Goal: Browse casually: Explore the website without a specific task or goal

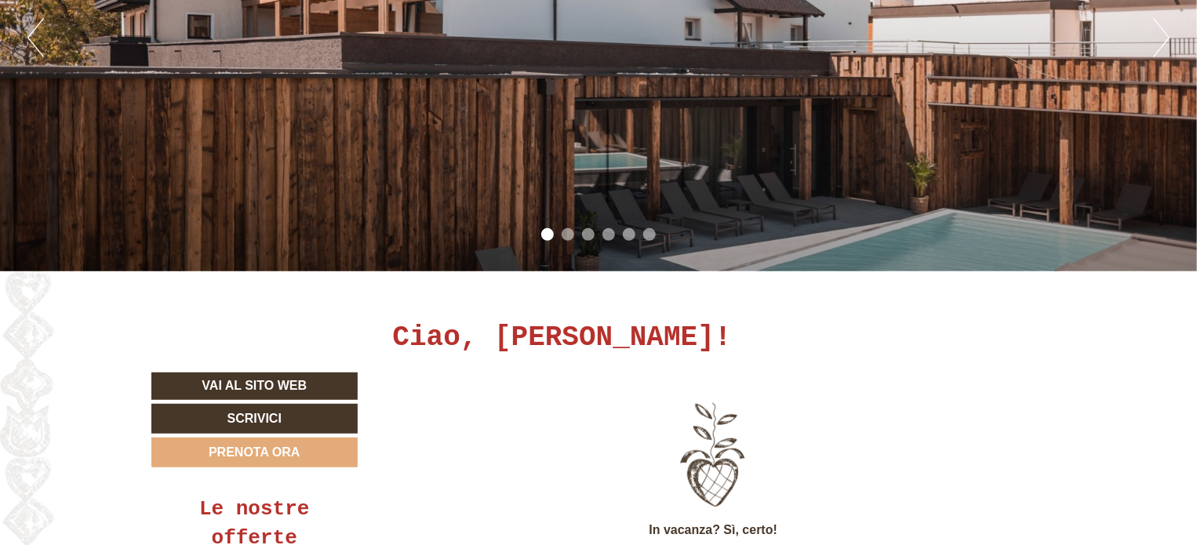
scroll to position [157, 0]
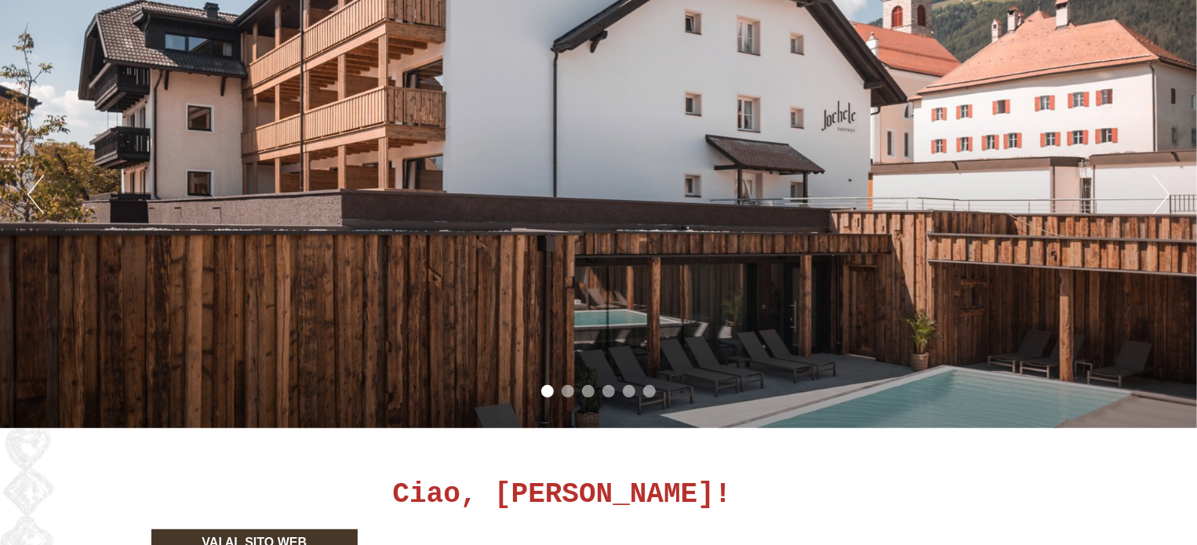
click at [566, 396] on li "2" at bounding box center [568, 391] width 13 height 13
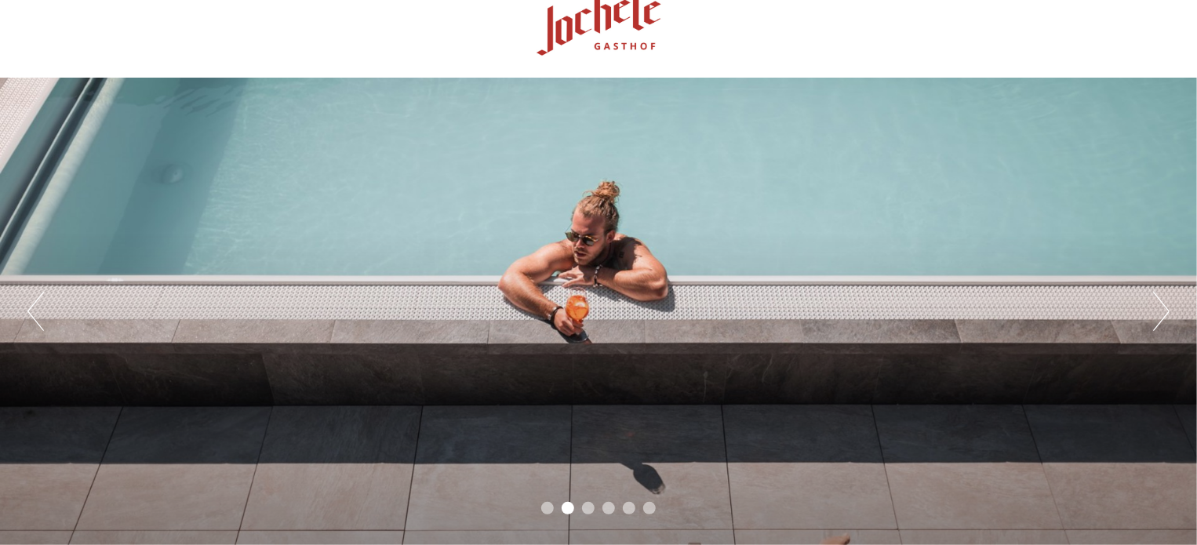
scroll to position [78, 0]
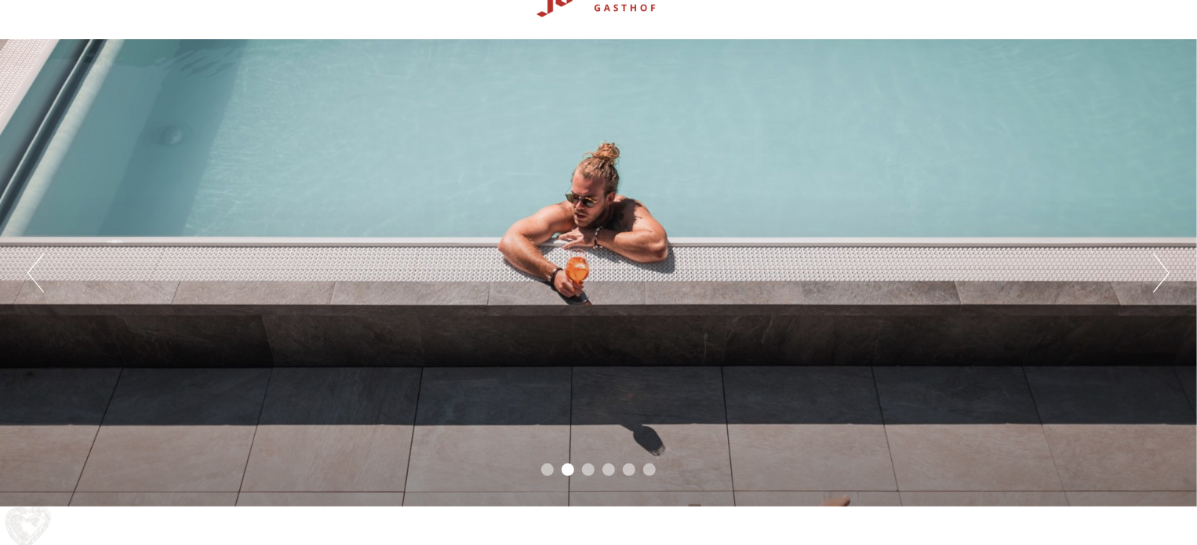
click at [594, 471] on ul "1 2 3 4 5 6" at bounding box center [598, 473] width 1197 height 18
click at [591, 471] on li "3" at bounding box center [588, 470] width 13 height 13
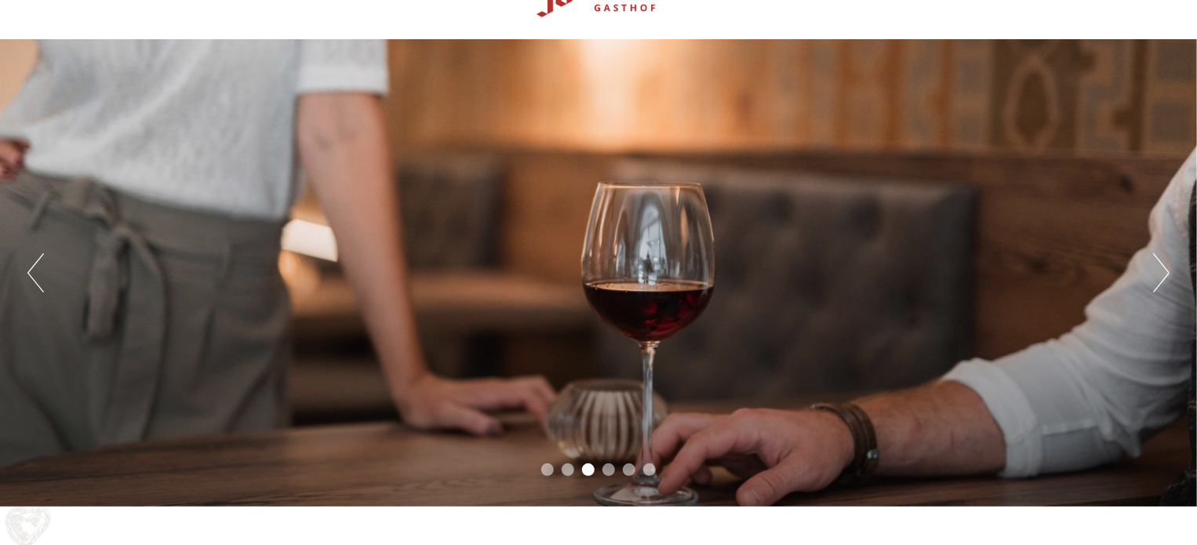
click at [606, 470] on li "4" at bounding box center [608, 470] width 13 height 13
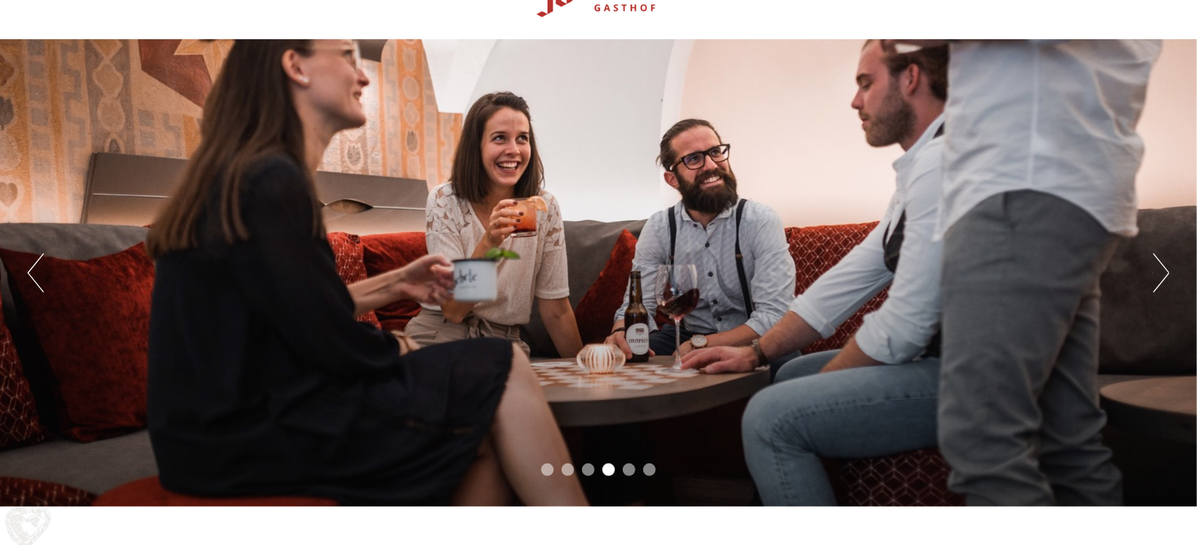
click at [631, 470] on li "5" at bounding box center [629, 470] width 13 height 13
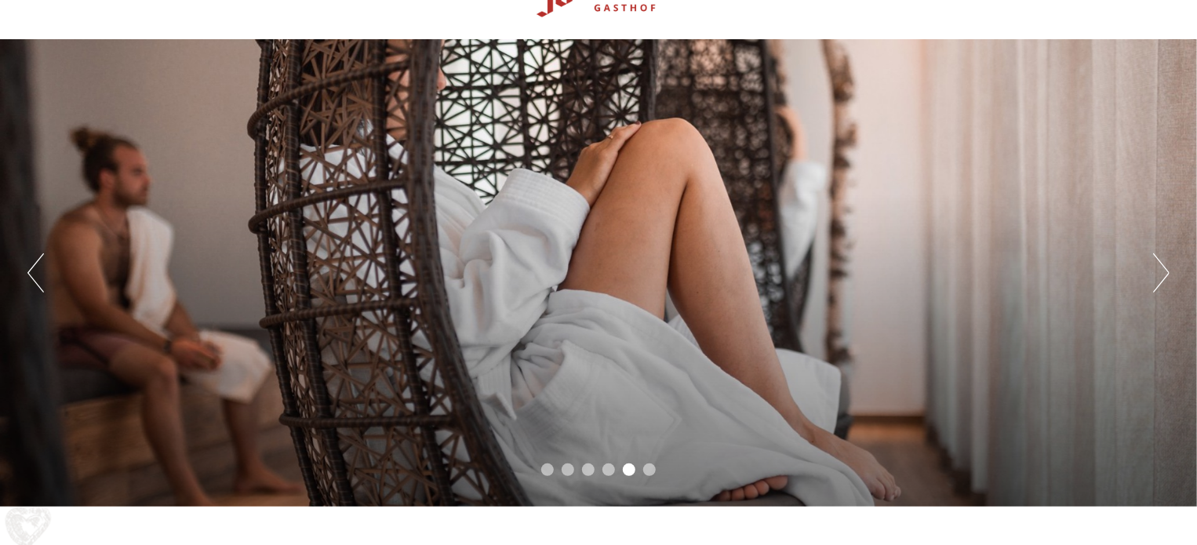
click at [646, 469] on li "6" at bounding box center [649, 470] width 13 height 13
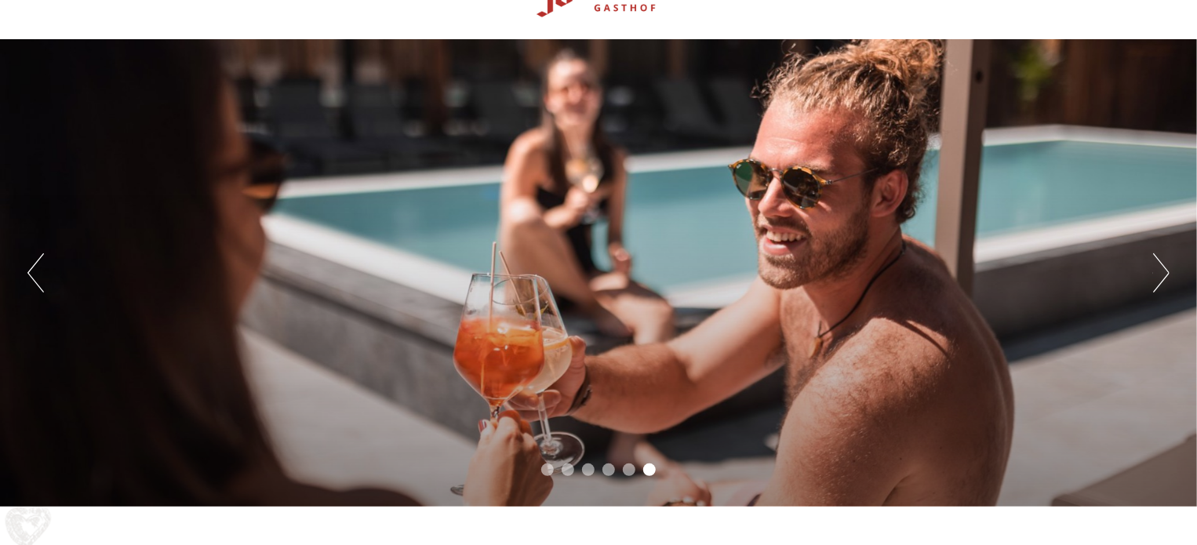
click at [1160, 276] on button "Next" at bounding box center [1161, 272] width 16 height 39
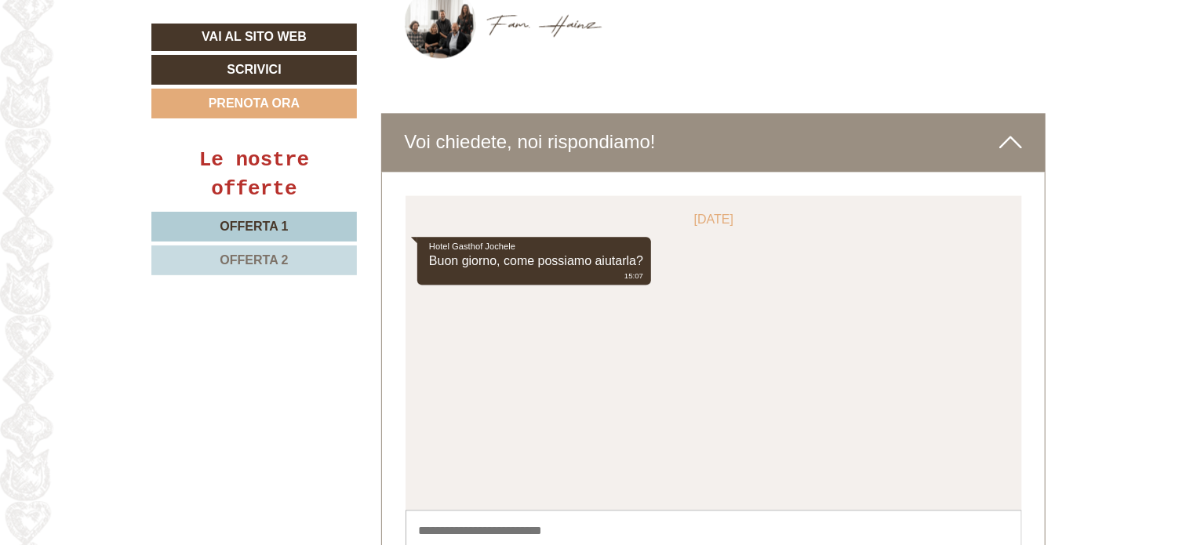
scroll to position [4784, 0]
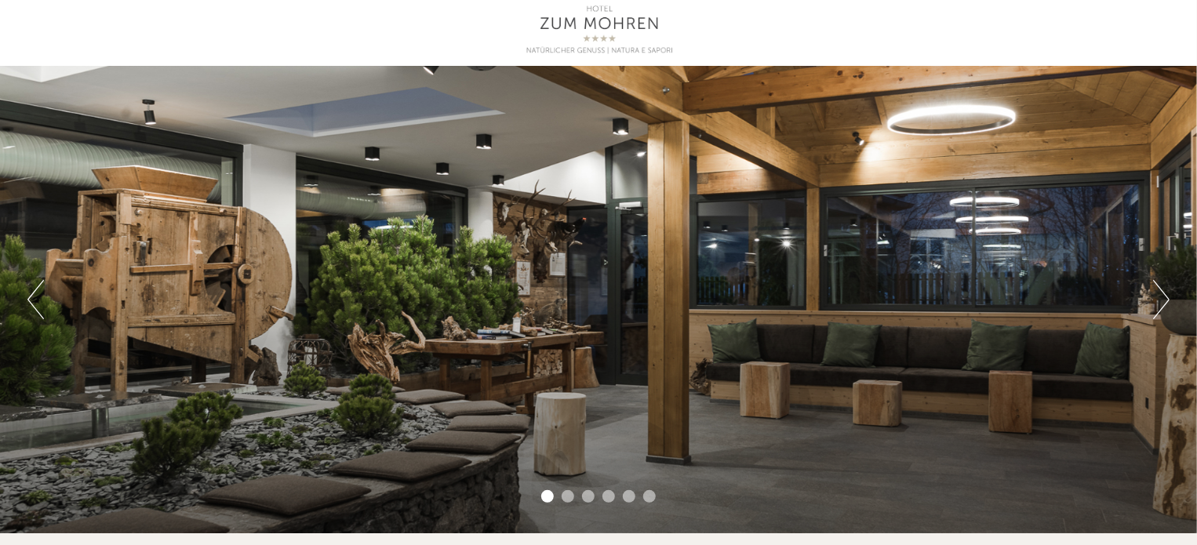
scroll to position [78, 0]
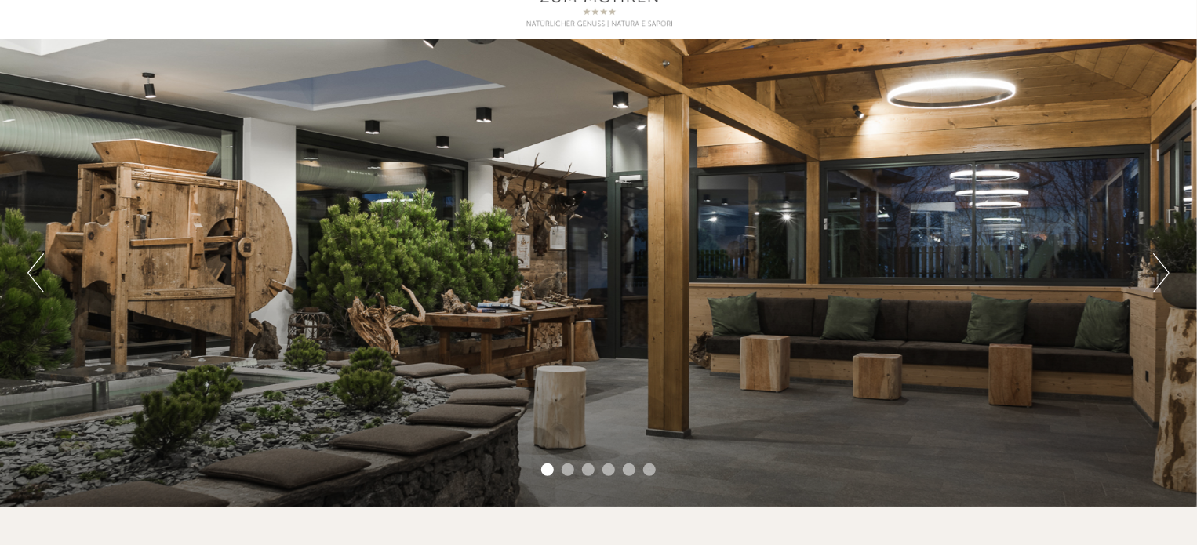
click at [1169, 276] on button "Next" at bounding box center [1161, 272] width 16 height 39
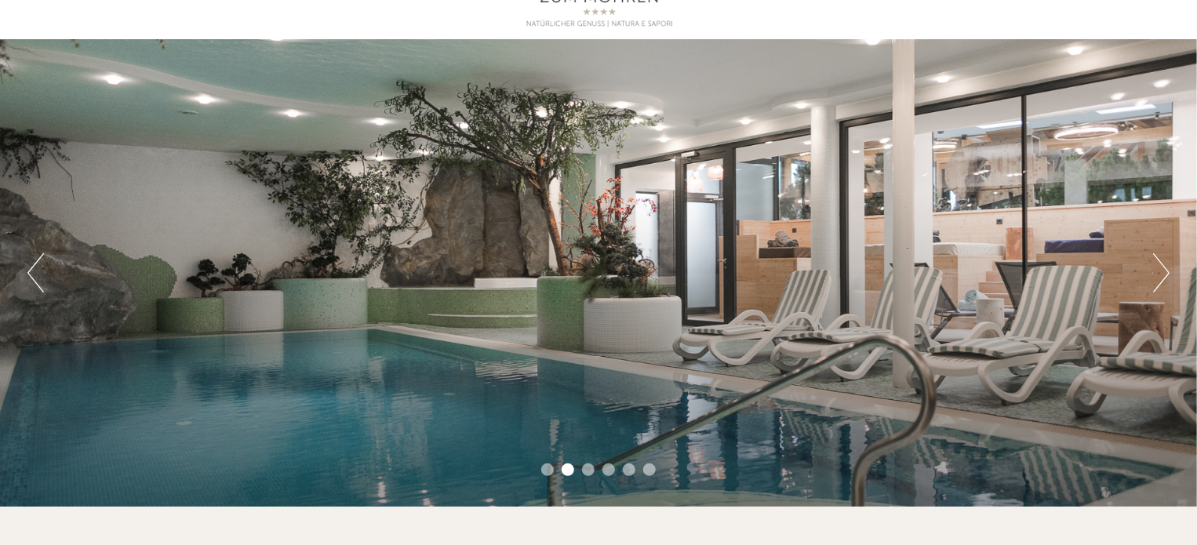
click at [1161, 275] on button "Next" at bounding box center [1161, 272] width 16 height 39
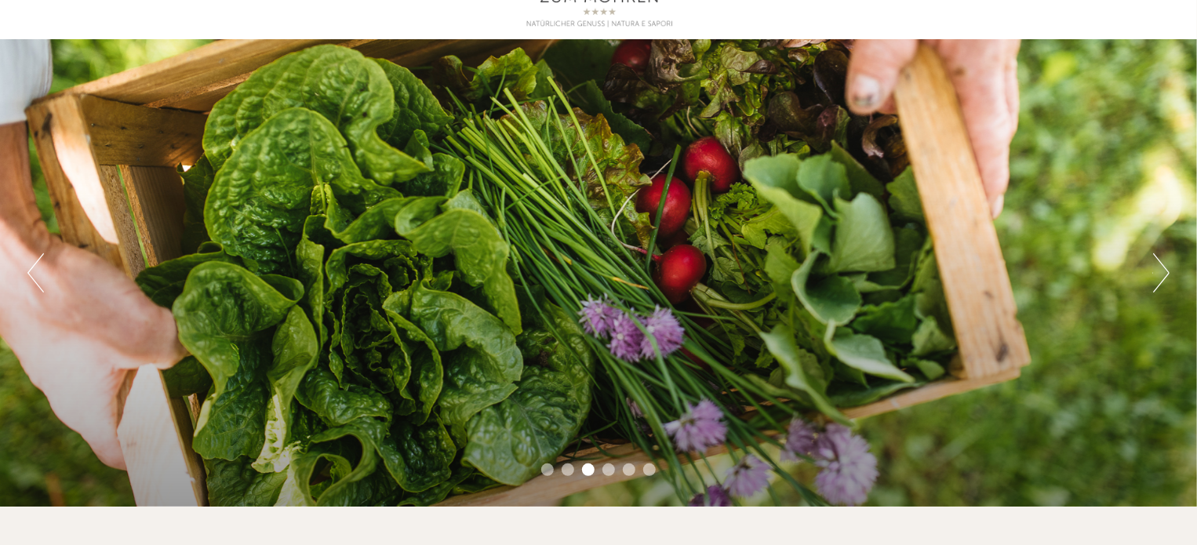
click at [1175, 270] on div "Previous Next 1 2 3 4 5 6" at bounding box center [598, 272] width 1197 height 467
click at [1165, 281] on button "Next" at bounding box center [1161, 272] width 16 height 39
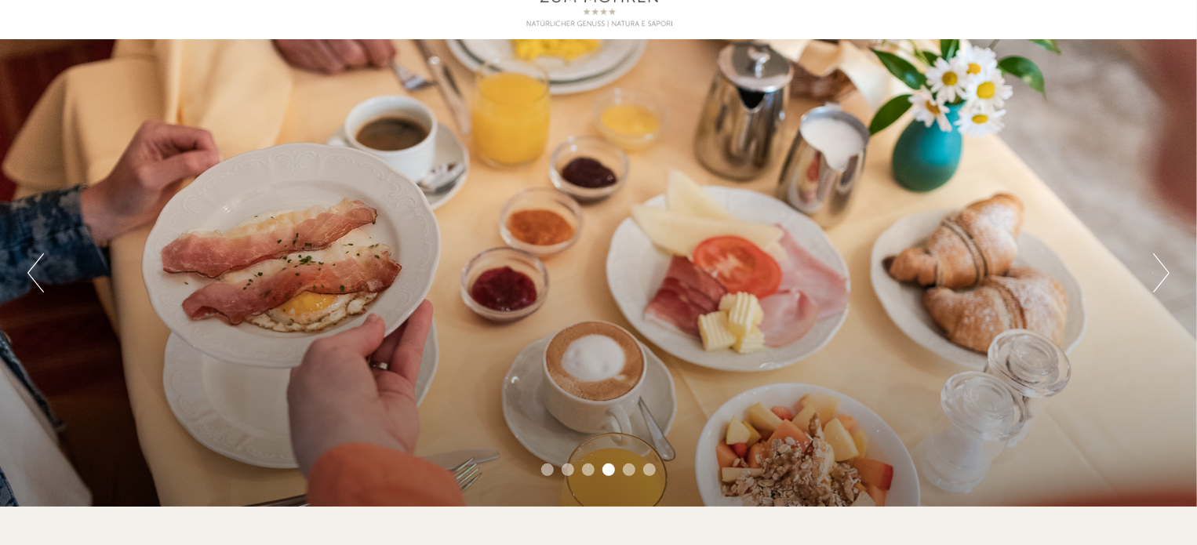
click at [1162, 278] on button "Next" at bounding box center [1161, 272] width 16 height 39
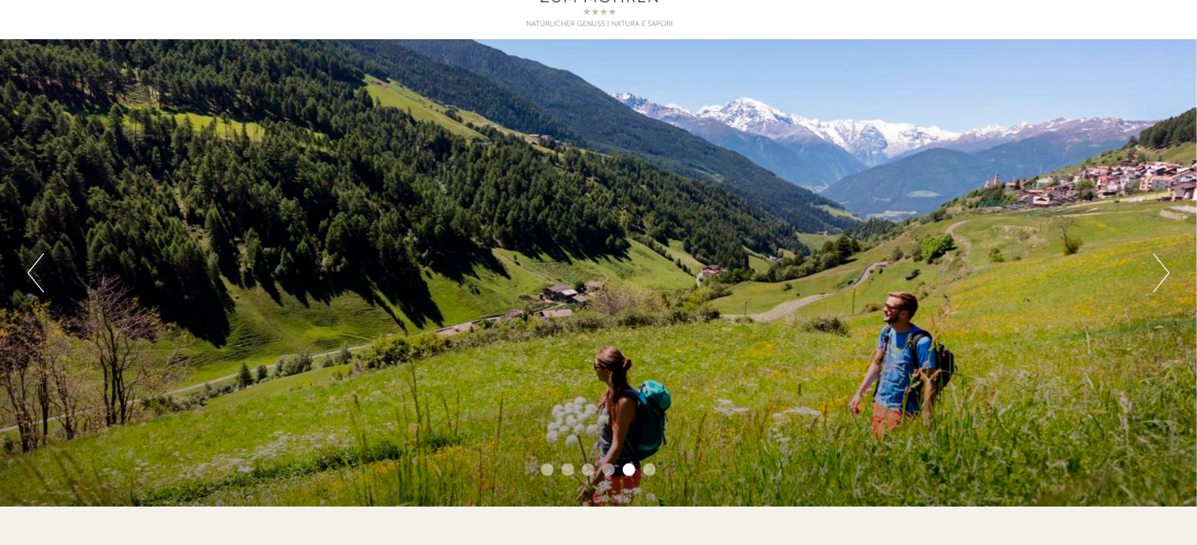
click at [1162, 278] on button "Next" at bounding box center [1161, 272] width 16 height 39
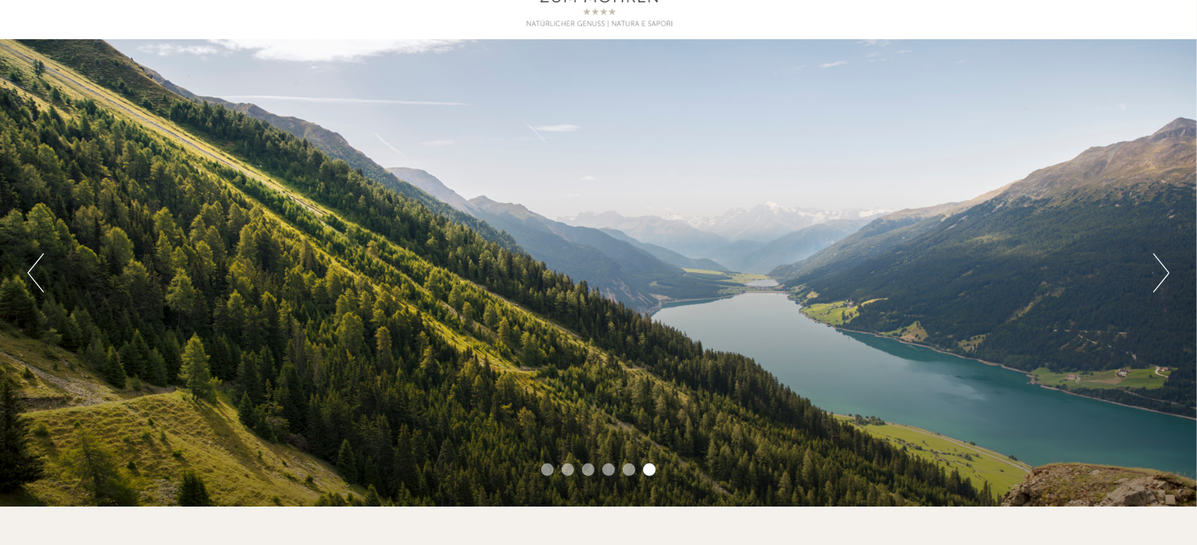
click at [1162, 278] on button "Next" at bounding box center [1161, 272] width 16 height 39
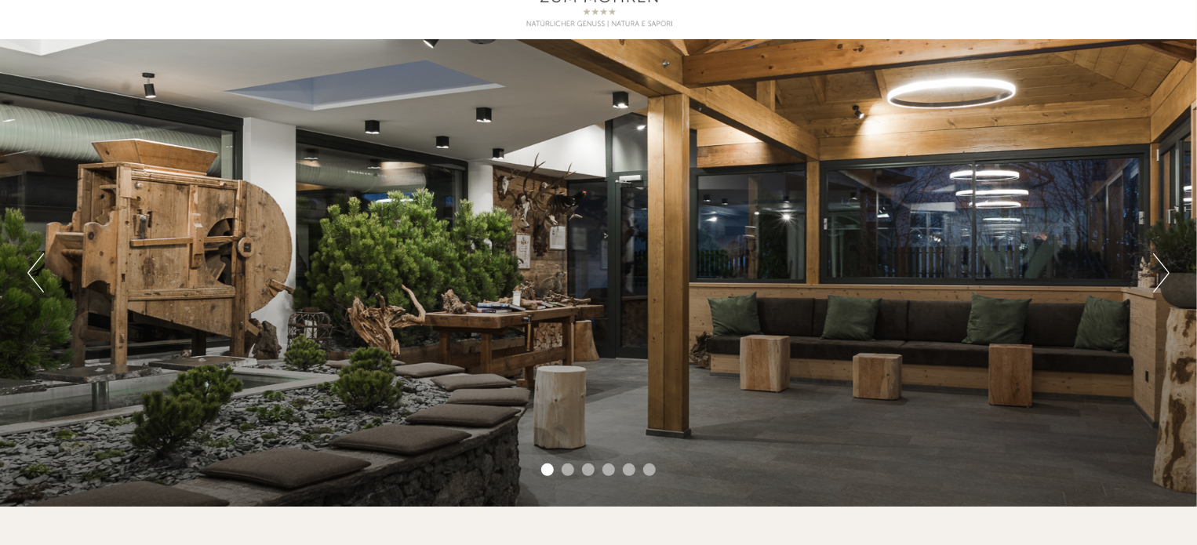
click at [1162, 278] on button "Next" at bounding box center [1161, 272] width 16 height 39
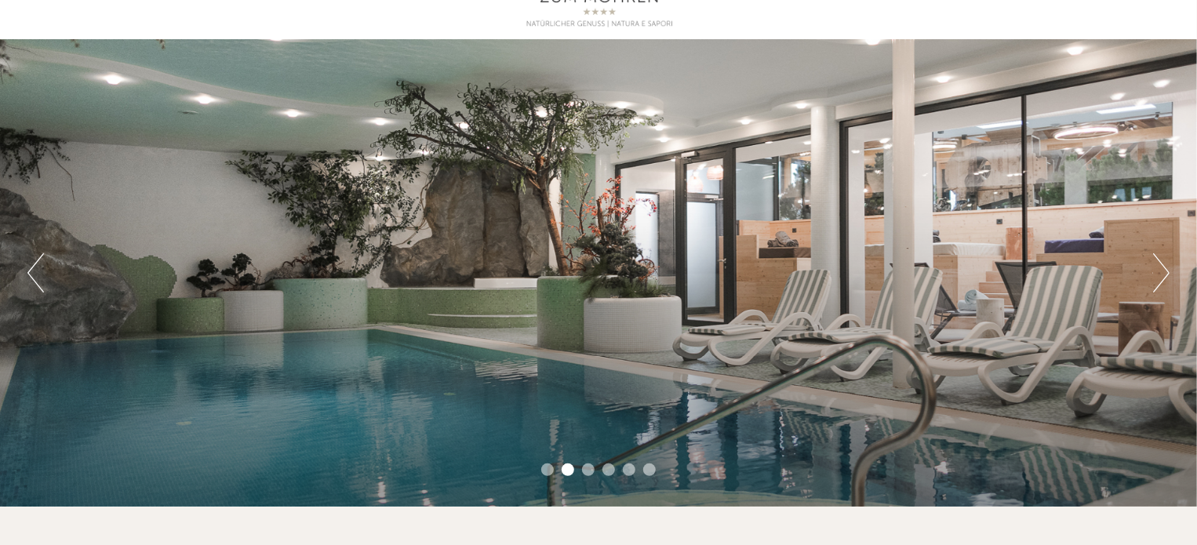
click at [1162, 267] on button "Next" at bounding box center [1161, 272] width 16 height 39
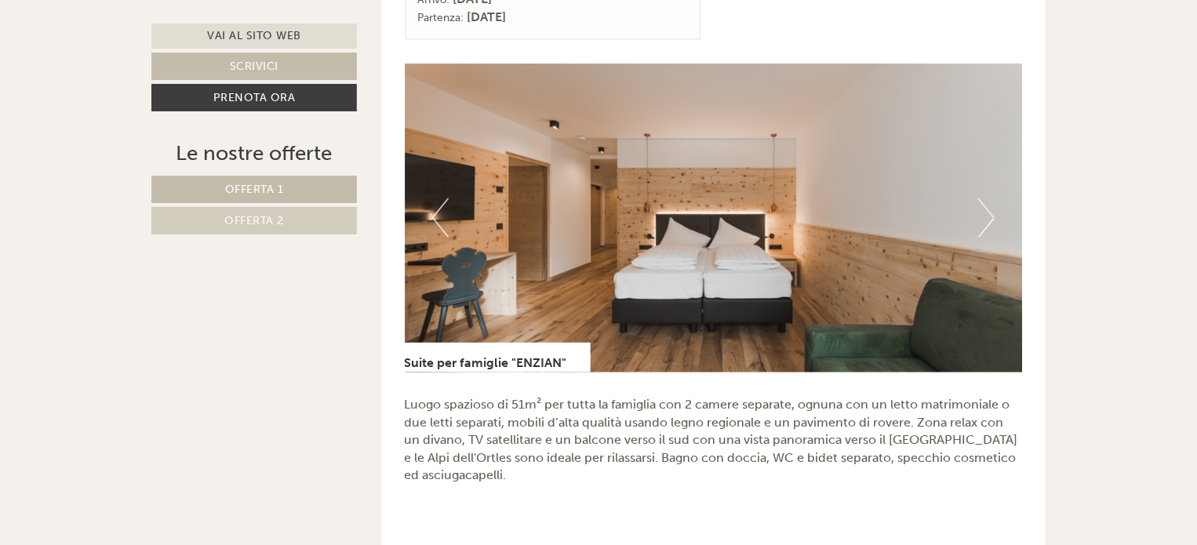
scroll to position [1020, 0]
click at [984, 203] on button "Next" at bounding box center [986, 218] width 16 height 39
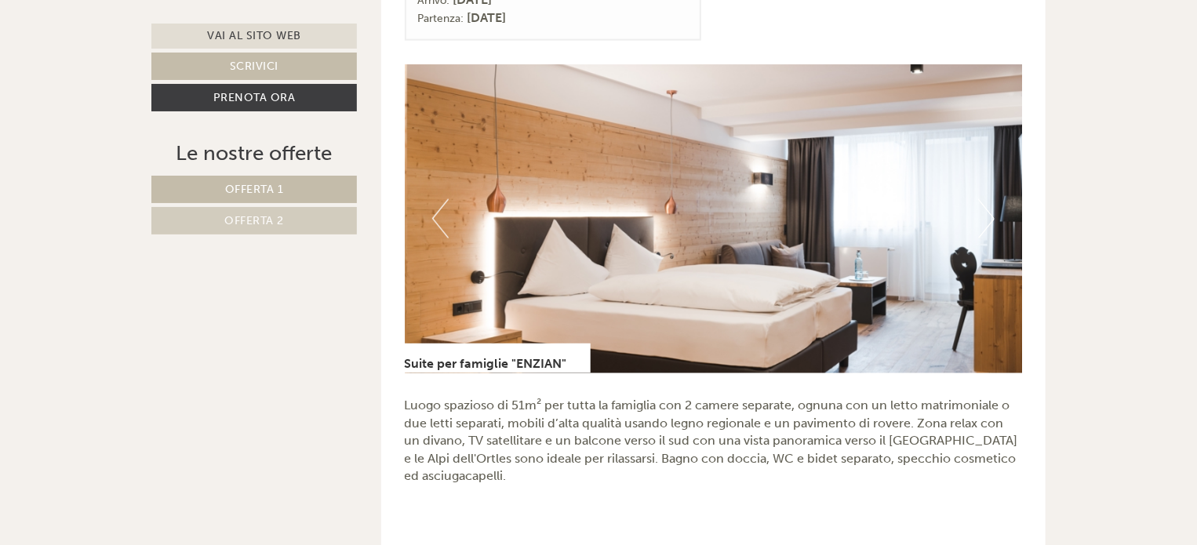
click at [984, 203] on button "Next" at bounding box center [986, 218] width 16 height 39
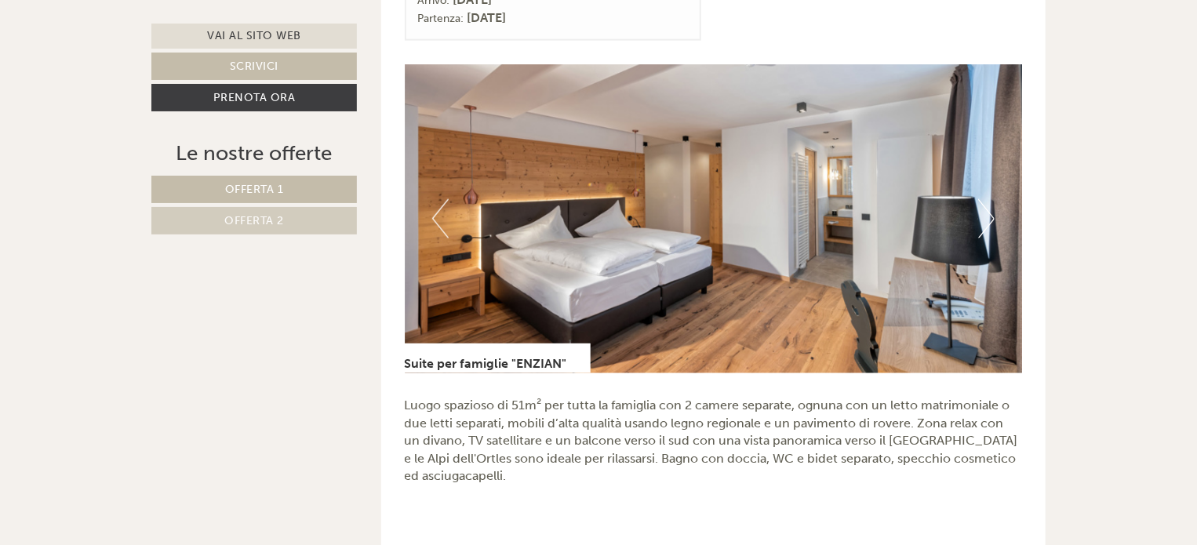
click at [984, 203] on button "Next" at bounding box center [986, 218] width 16 height 39
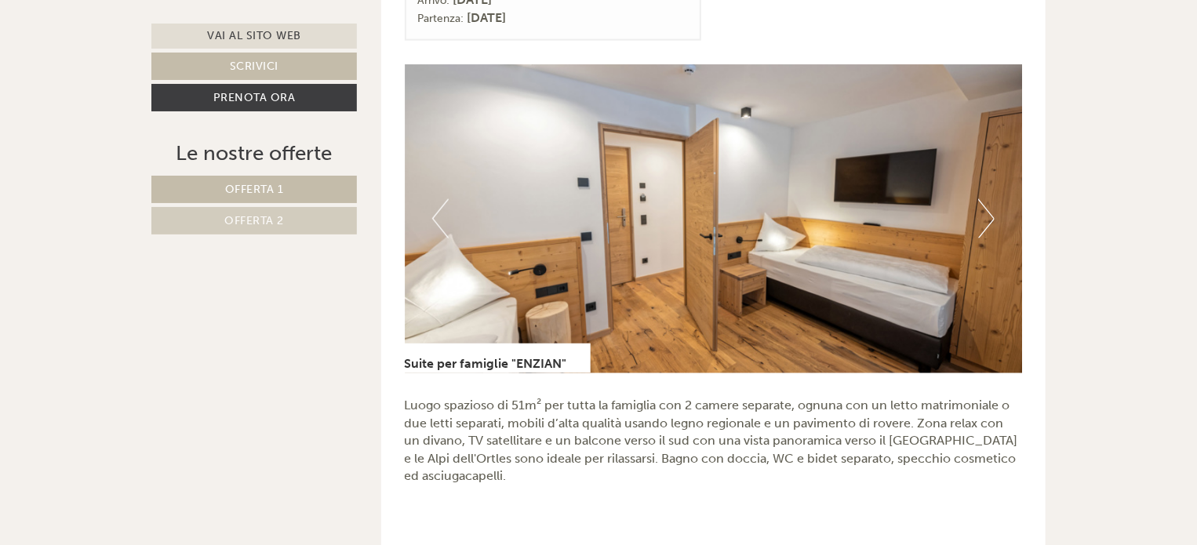
click at [984, 203] on button "Next" at bounding box center [986, 218] width 16 height 39
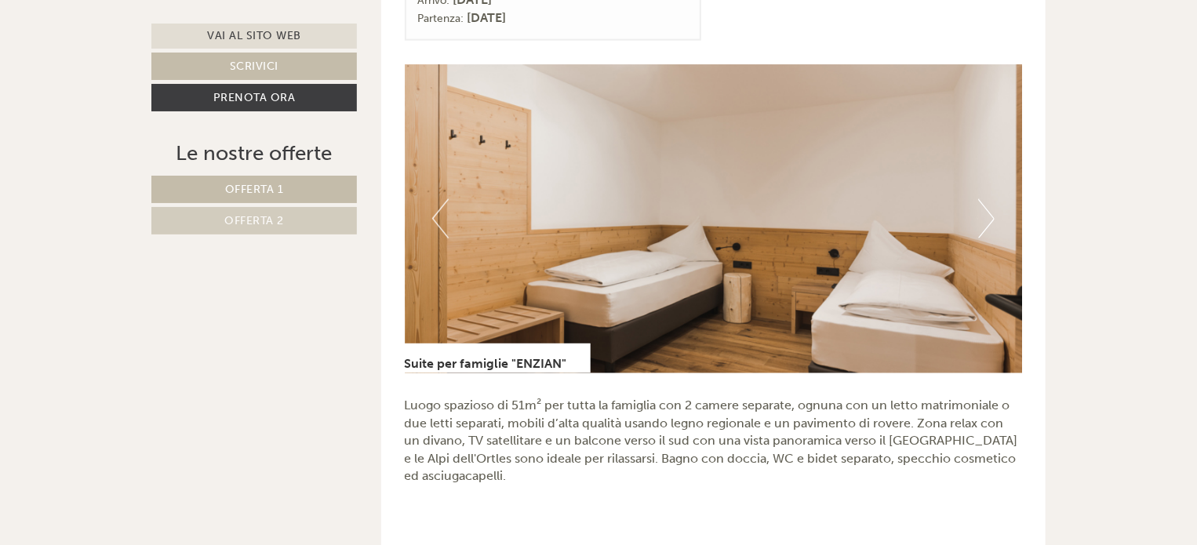
click at [984, 203] on button "Next" at bounding box center [986, 218] width 16 height 39
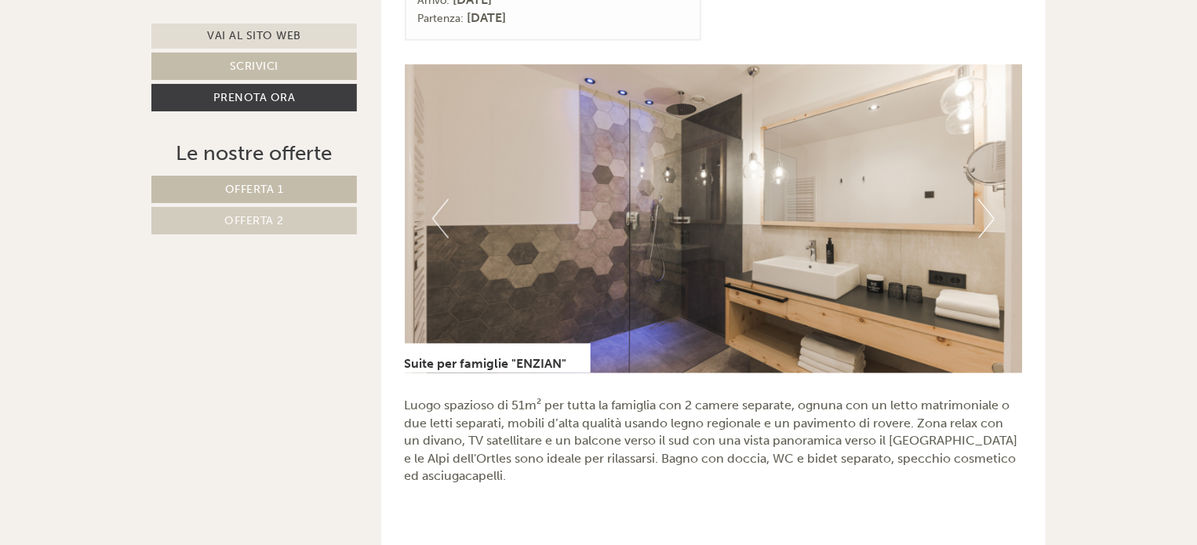
click at [984, 203] on button "Next" at bounding box center [986, 218] width 16 height 39
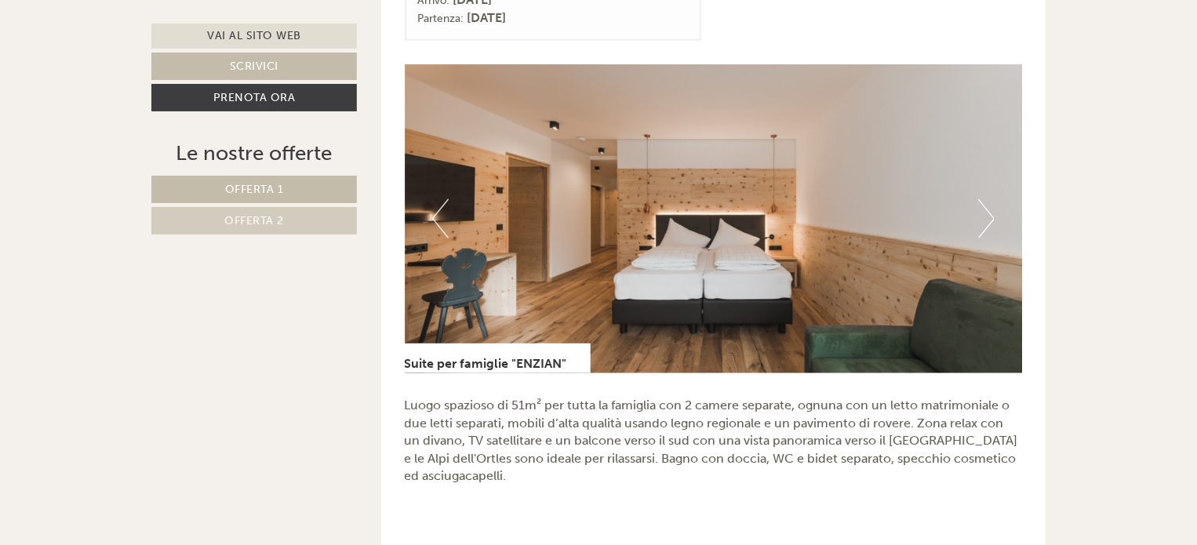
click at [984, 203] on button "Next" at bounding box center [986, 218] width 16 height 39
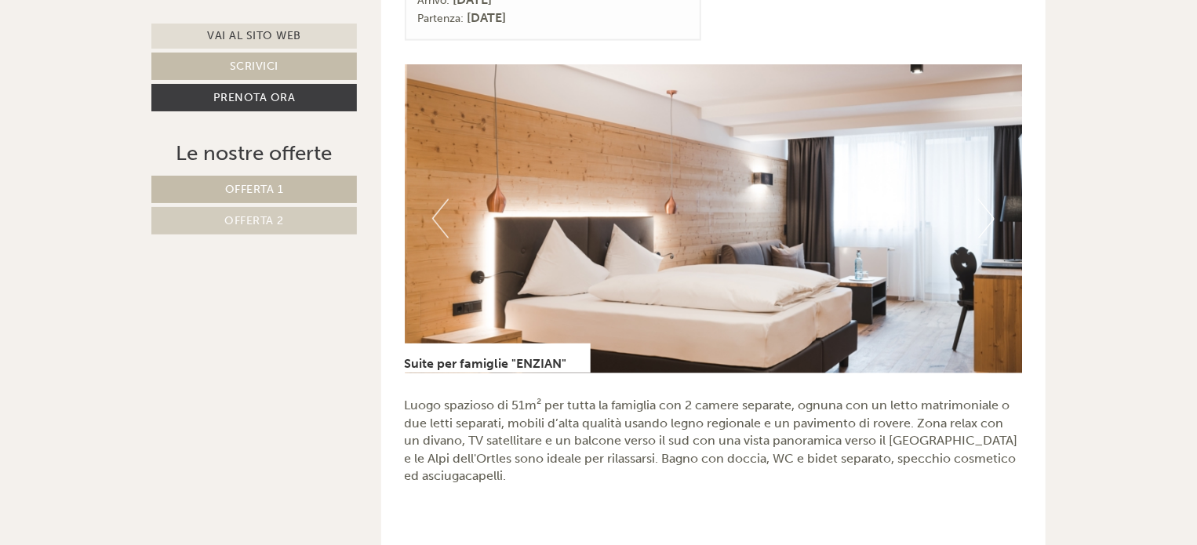
click at [984, 203] on button "Next" at bounding box center [986, 218] width 16 height 39
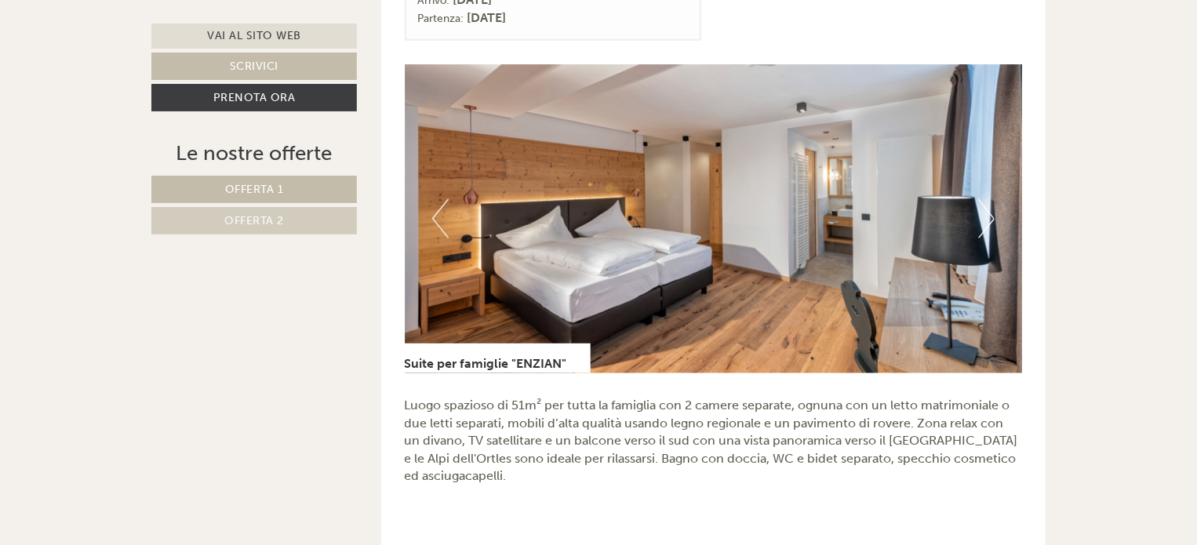
click at [986, 203] on button "Next" at bounding box center [986, 218] width 16 height 39
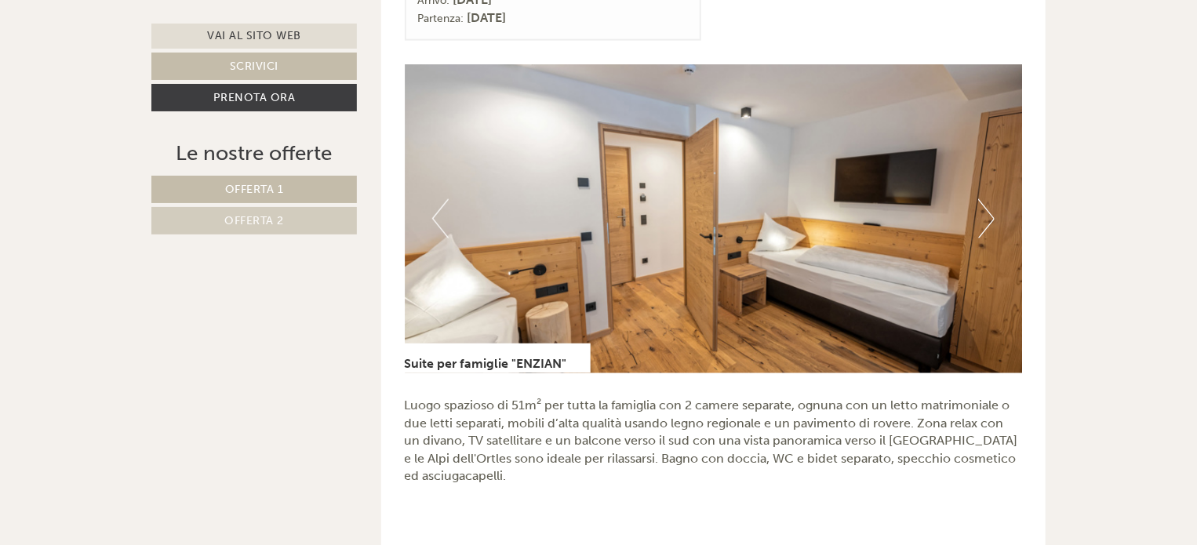
click at [986, 203] on button "Next" at bounding box center [986, 218] width 16 height 39
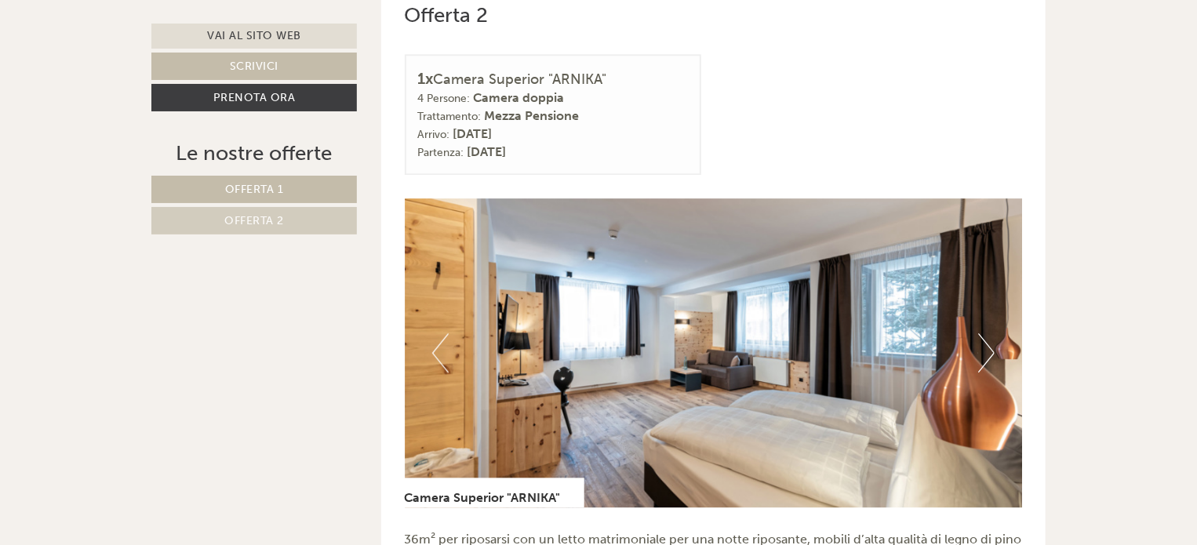
scroll to position [1961, 0]
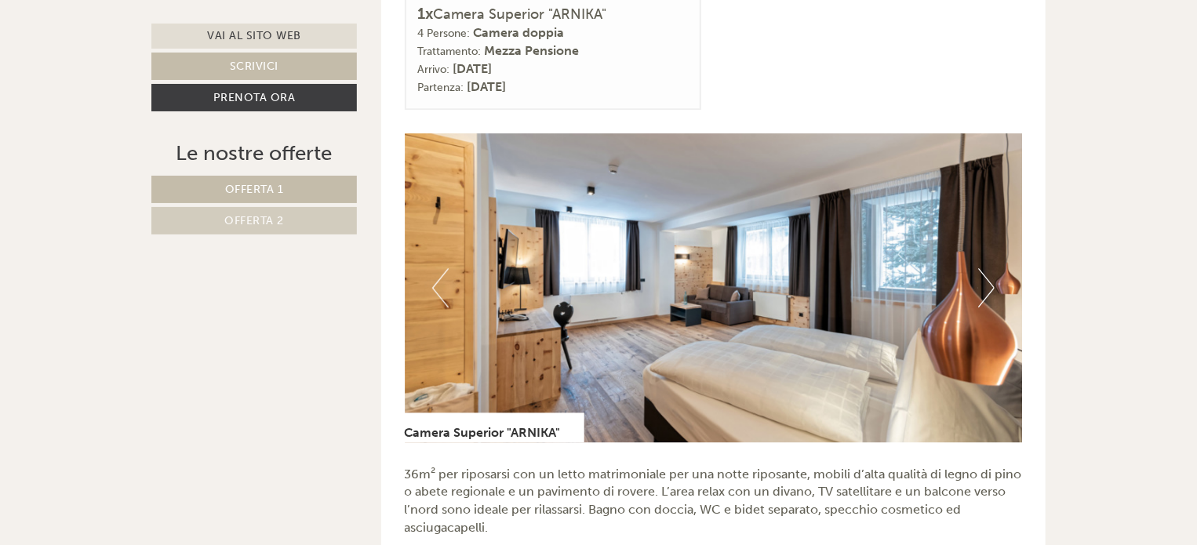
click at [989, 268] on button "Next" at bounding box center [986, 287] width 16 height 39
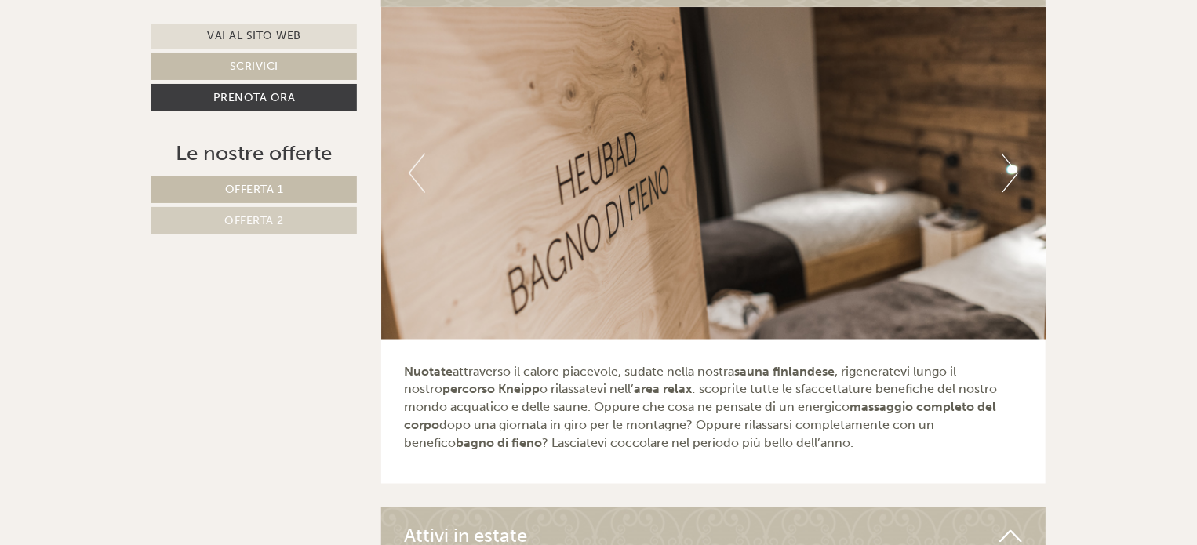
scroll to position [4079, 0]
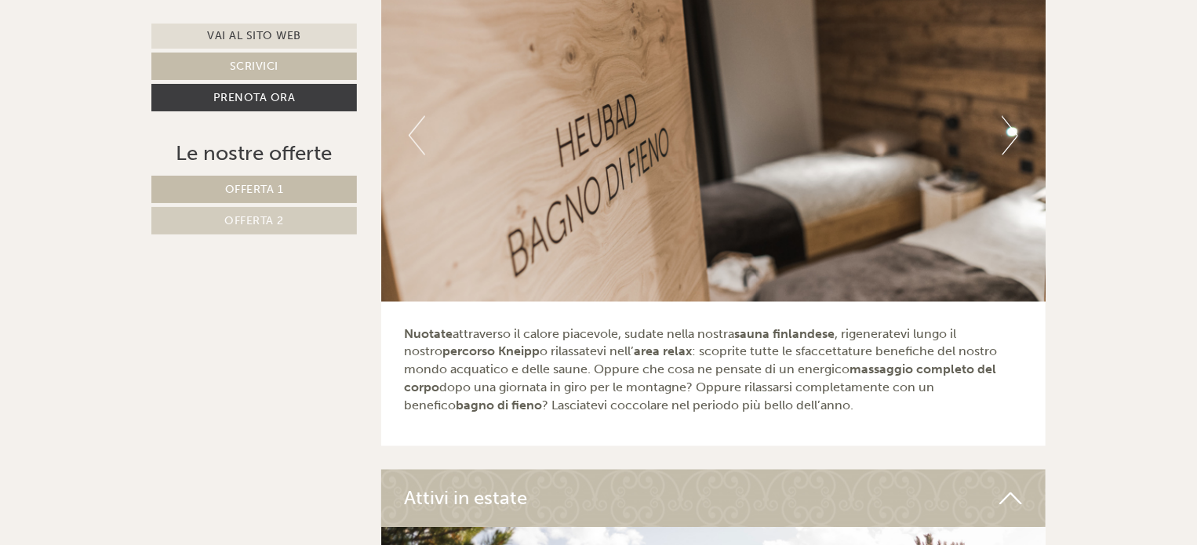
click at [1009, 117] on button "Next" at bounding box center [1010, 135] width 16 height 39
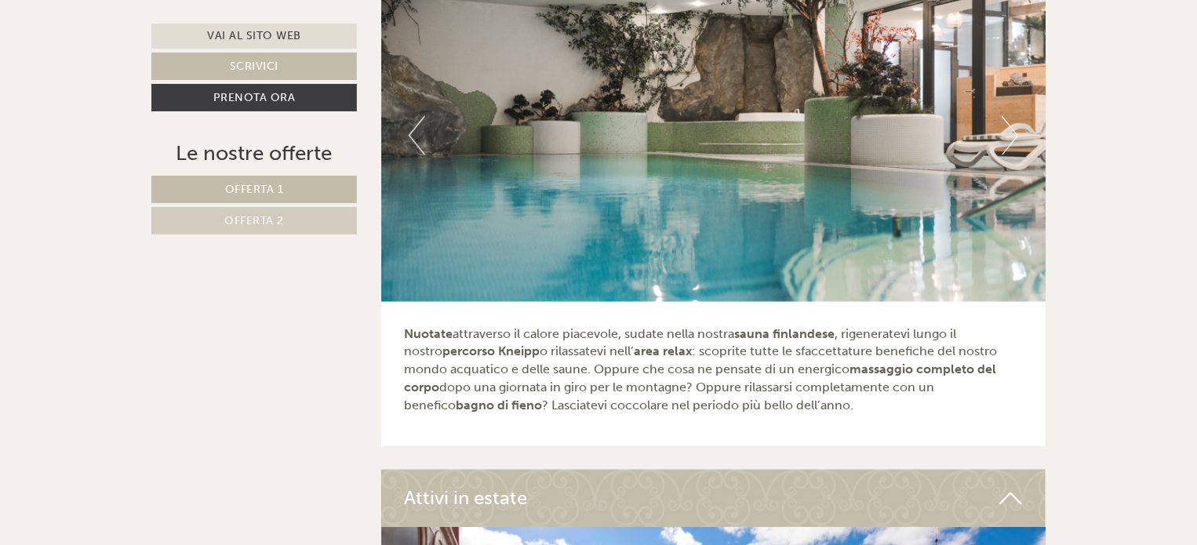
click at [1010, 116] on button "Next" at bounding box center [1010, 135] width 16 height 39
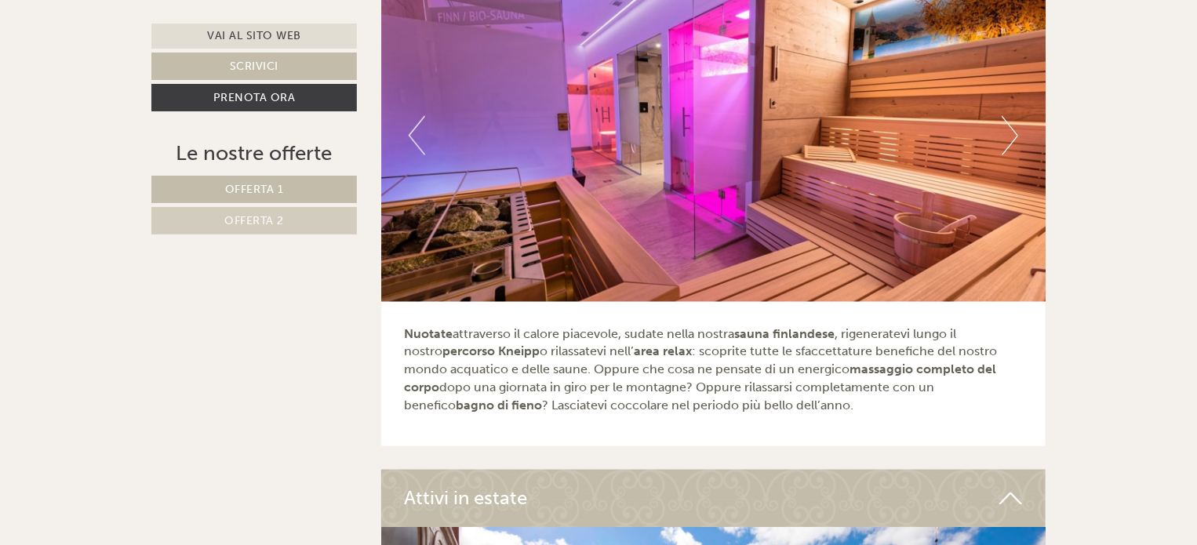
click at [1011, 116] on button "Next" at bounding box center [1010, 135] width 16 height 39
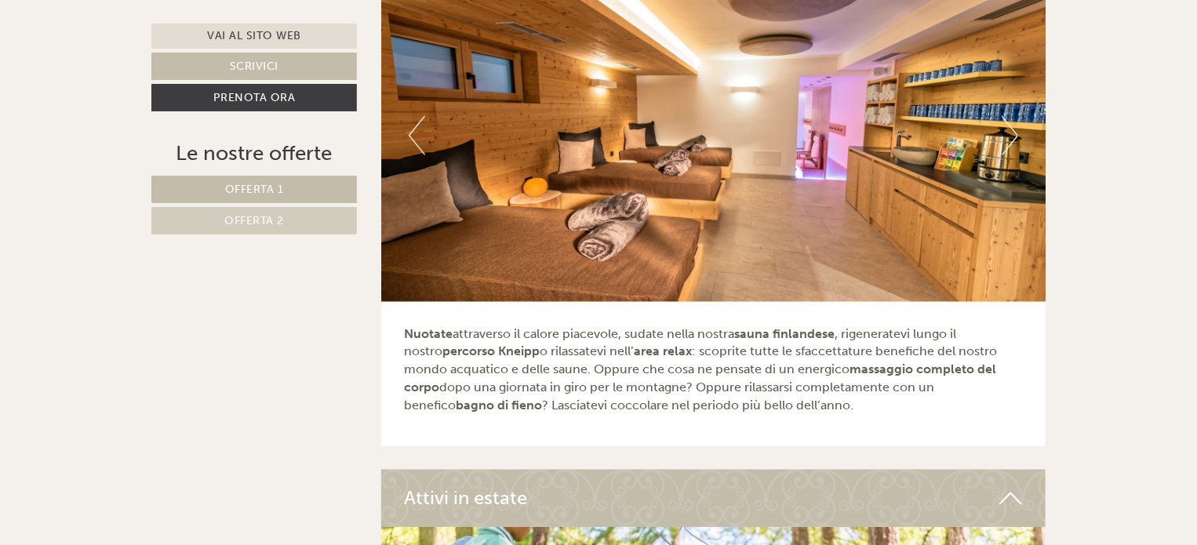
click at [1011, 116] on button "Next" at bounding box center [1010, 135] width 16 height 39
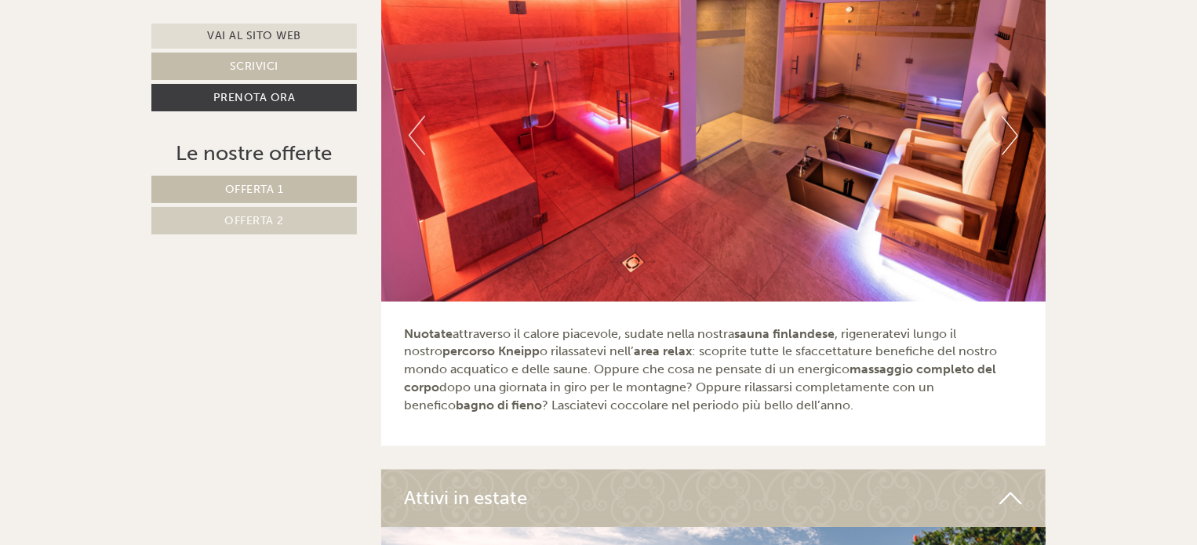
click at [1011, 116] on button "Next" at bounding box center [1010, 135] width 16 height 39
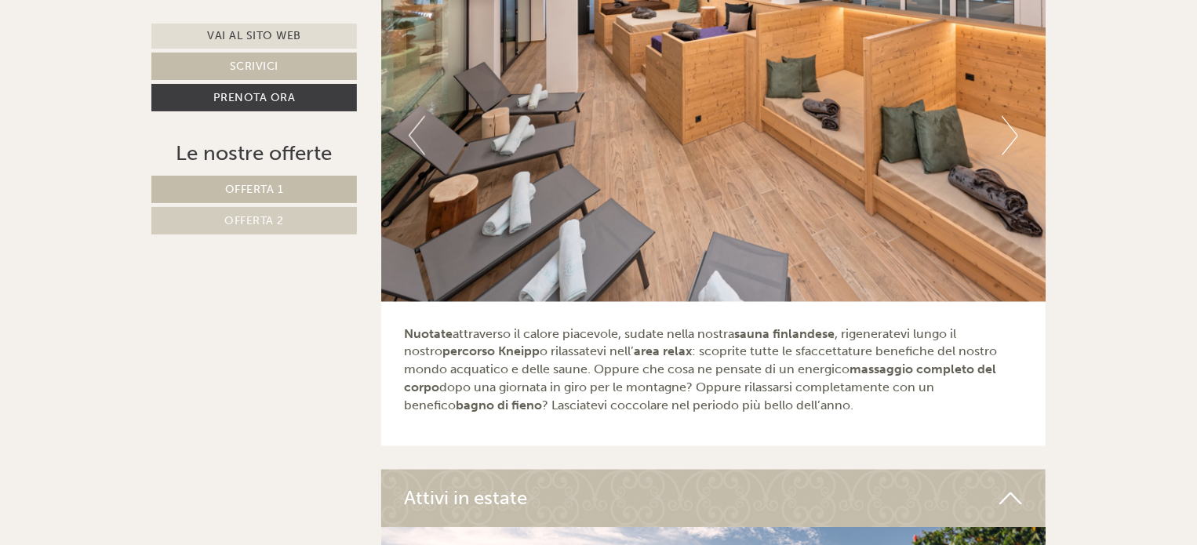
click at [1012, 116] on button "Next" at bounding box center [1010, 135] width 16 height 39
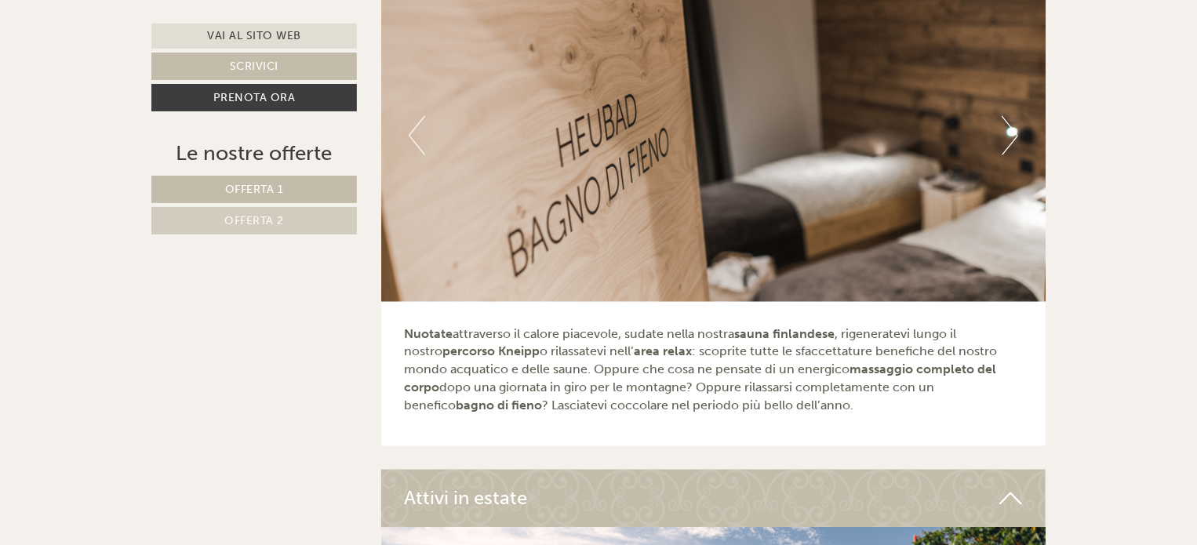
click at [1013, 116] on button "Next" at bounding box center [1010, 135] width 16 height 39
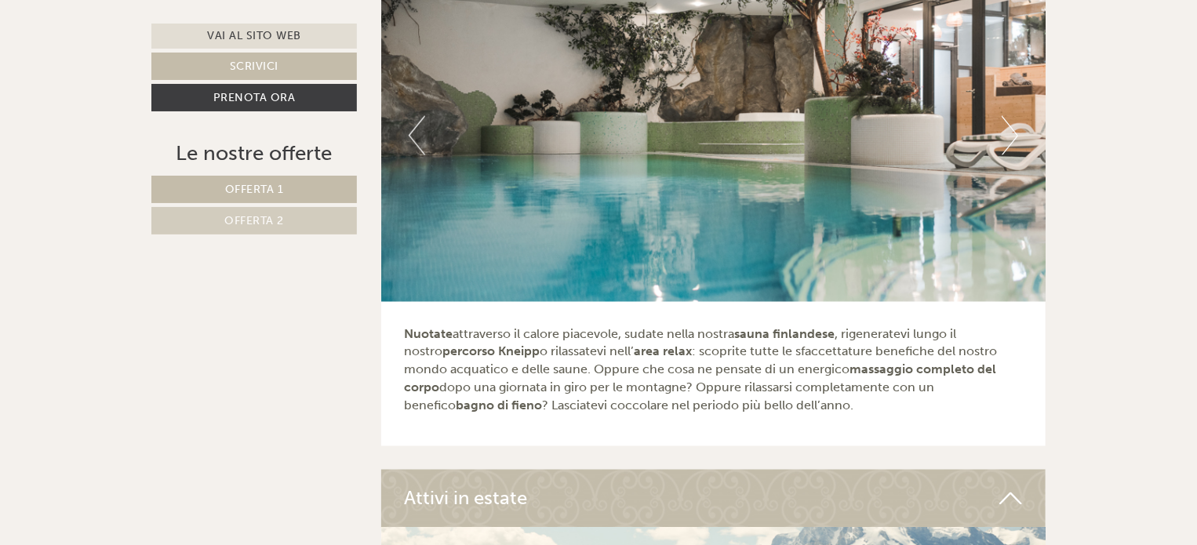
click at [1013, 116] on button "Next" at bounding box center [1010, 135] width 16 height 39
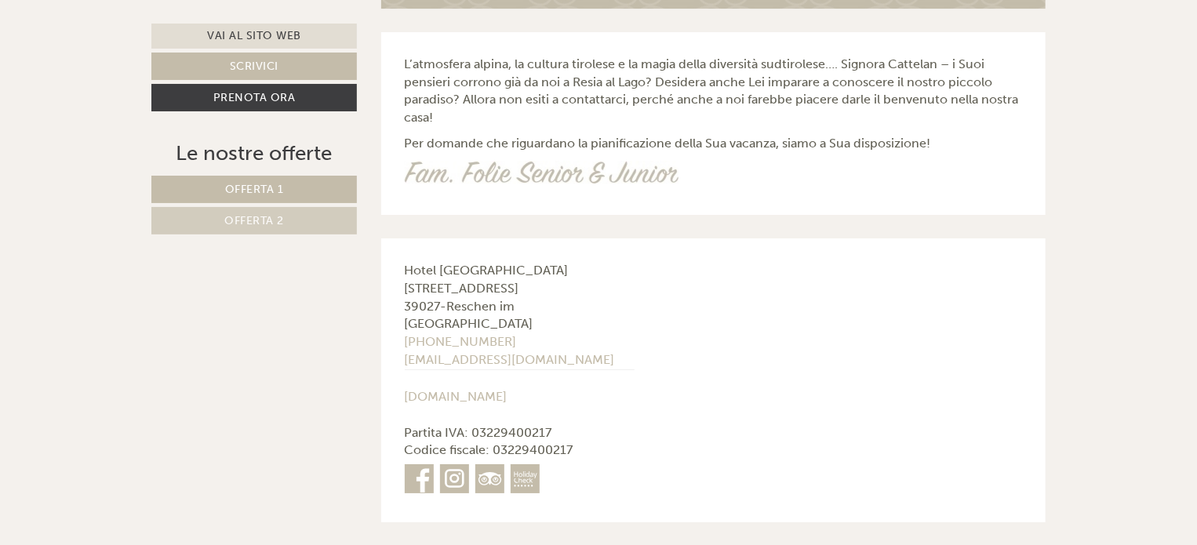
scroll to position [5734, 0]
